Goal: Navigation & Orientation: Find specific page/section

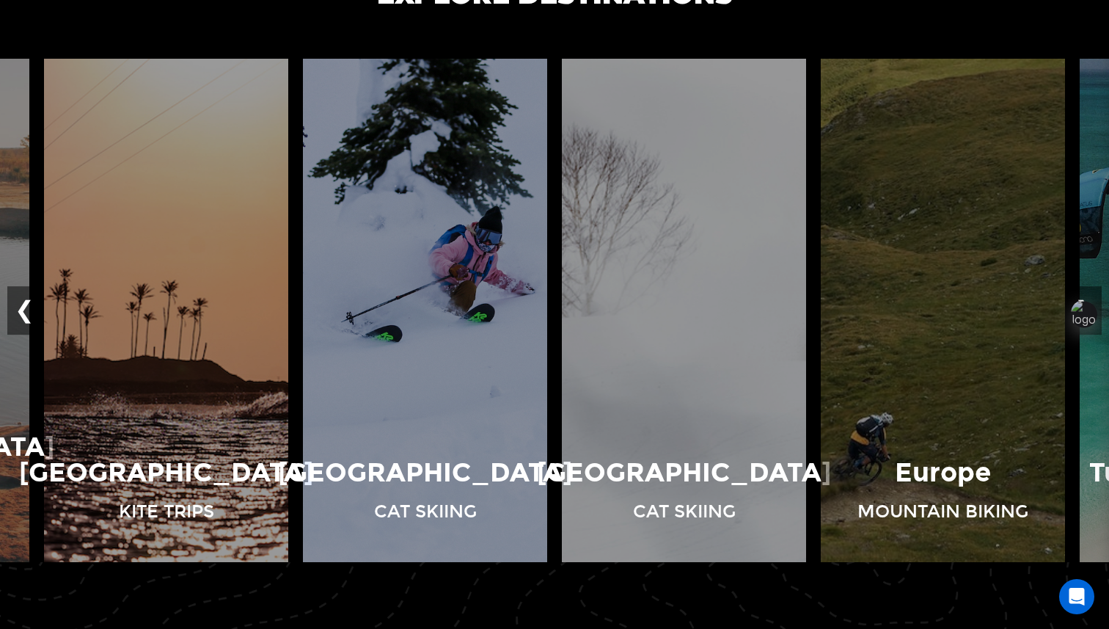
scroll to position [1090, 0]
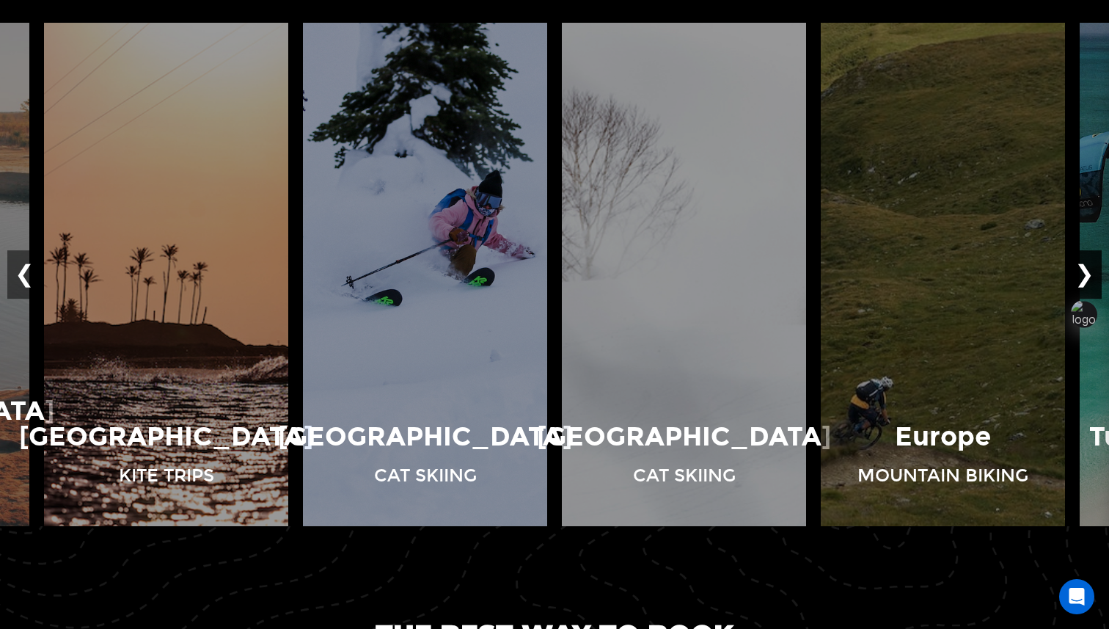
click at [1094, 276] on button "❯" at bounding box center [1085, 274] width 34 height 48
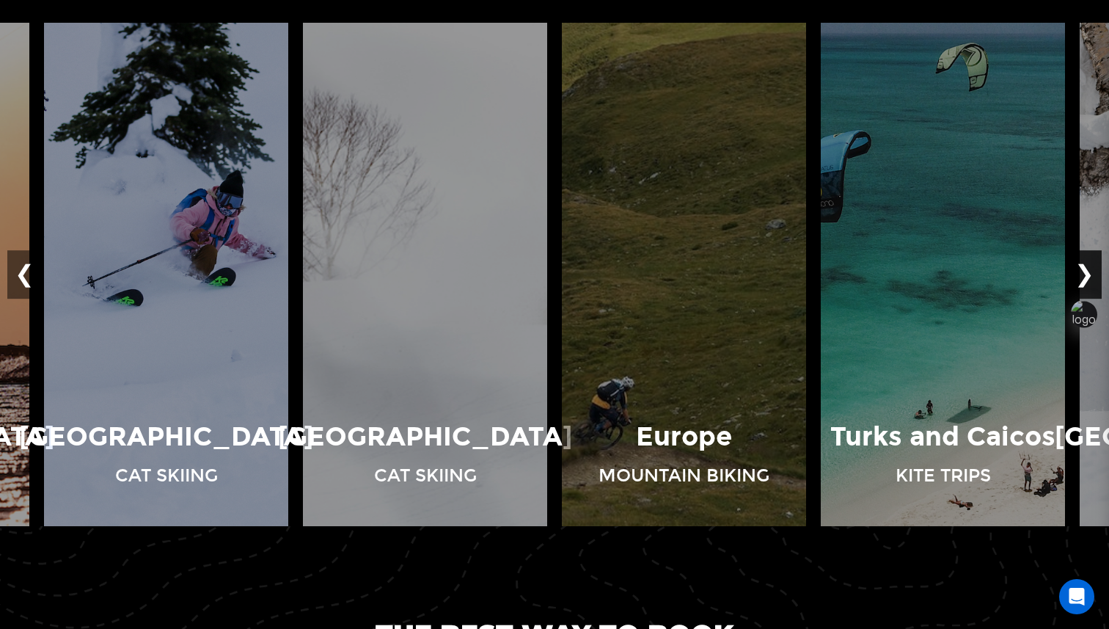
click at [1094, 276] on button "❯" at bounding box center [1085, 274] width 34 height 48
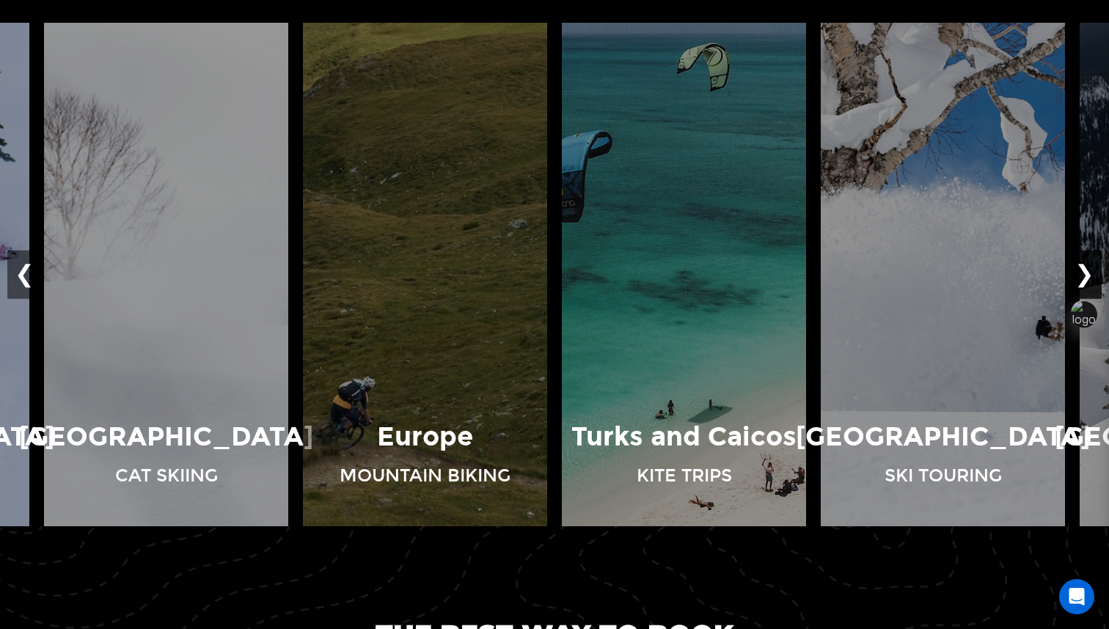
click at [1094, 272] on button "❯" at bounding box center [1085, 274] width 34 height 48
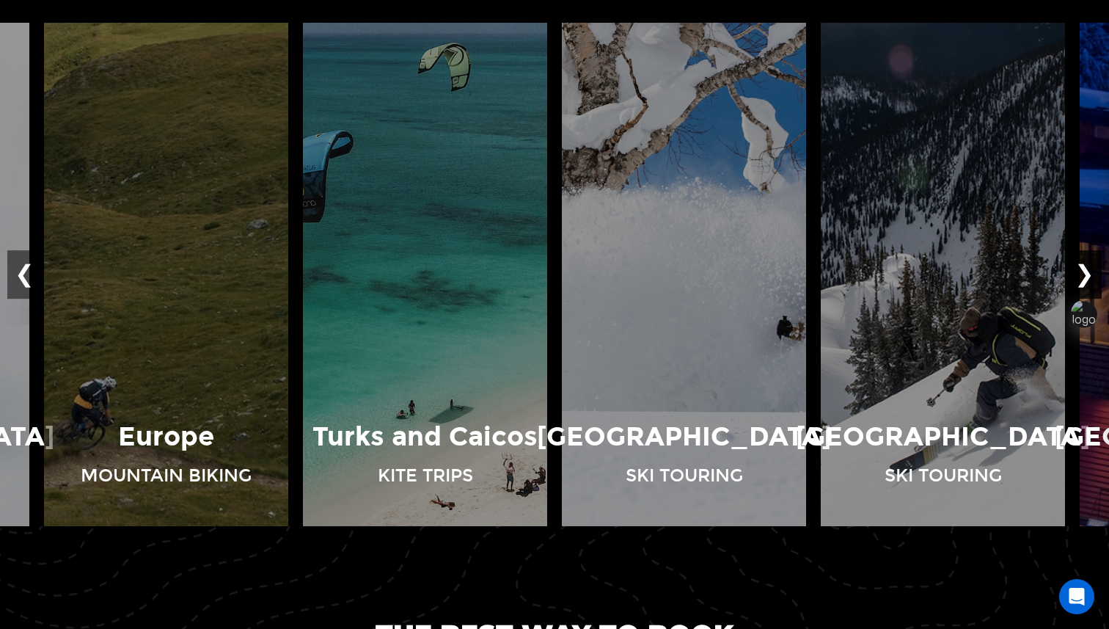
click at [1094, 272] on button "❯" at bounding box center [1085, 274] width 34 height 48
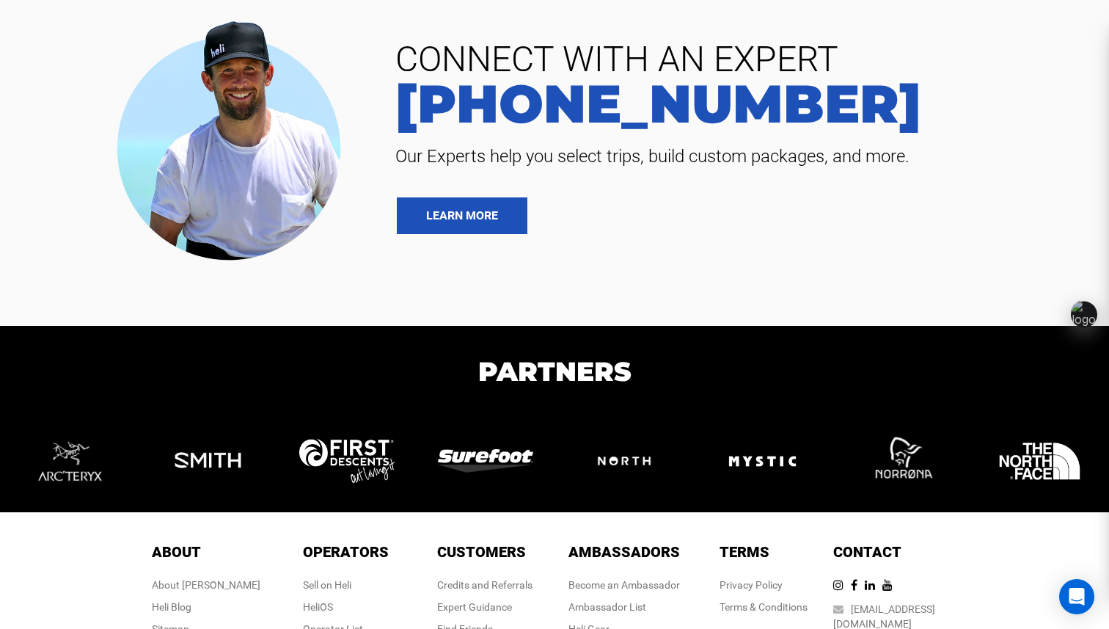
scroll to position [3370, 0]
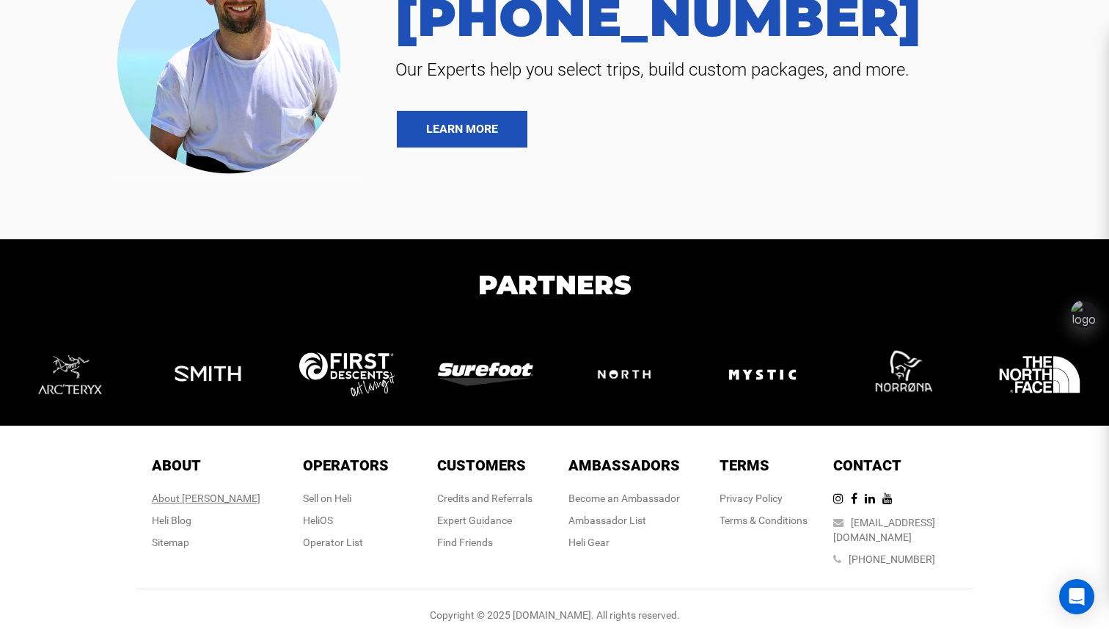
click at [199, 495] on div "About [PERSON_NAME]" at bounding box center [206, 498] width 109 height 15
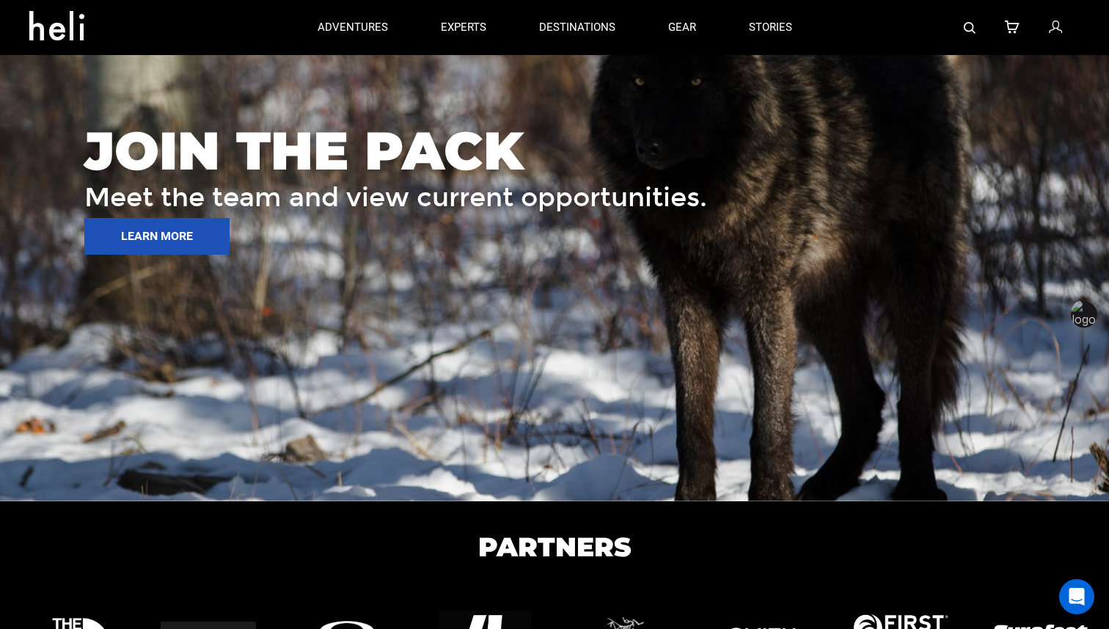
scroll to position [2130, 0]
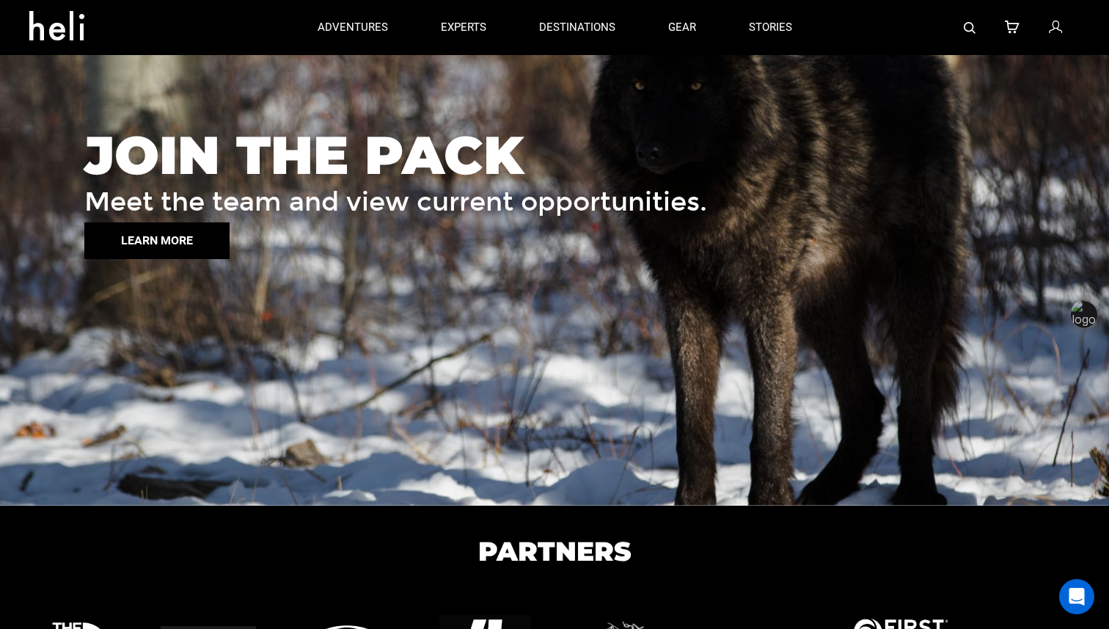
click at [168, 241] on button "LEARN MORE" at bounding box center [156, 240] width 145 height 37
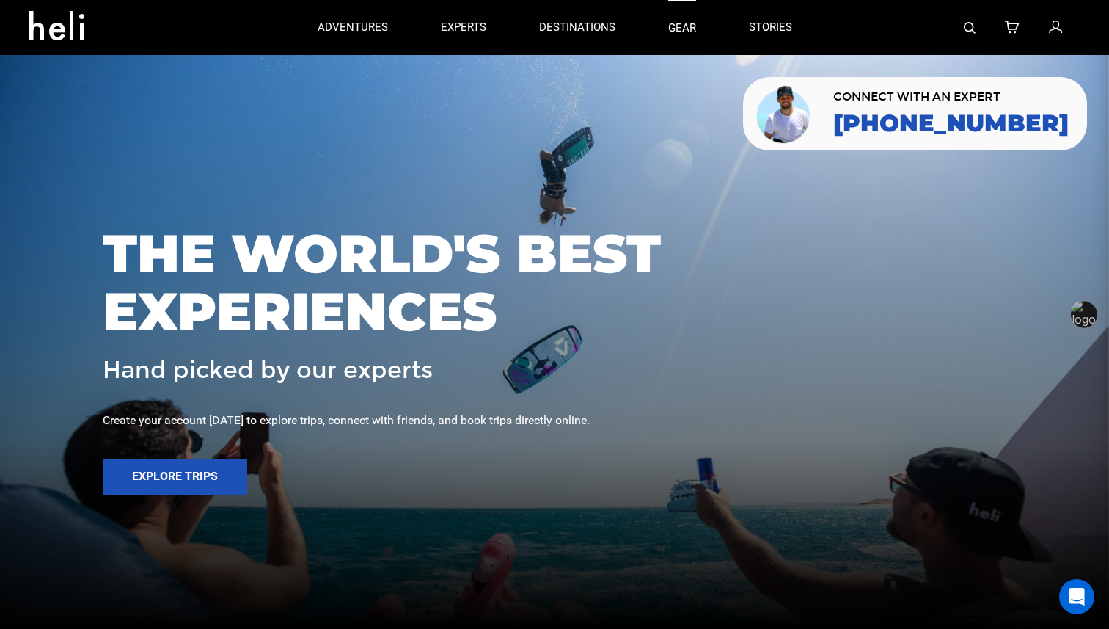
click at [680, 30] on link "gear" at bounding box center [682, 27] width 28 height 55
